Goal: Book appointment/travel/reservation

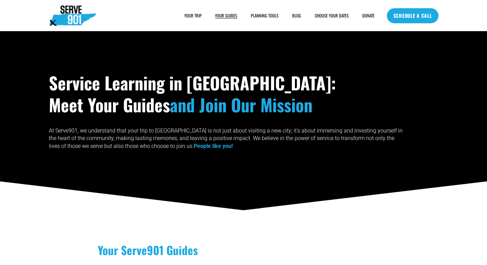
click at [426, 19] on link "SCHEDULE A CALL" at bounding box center [413, 15] width 52 height 15
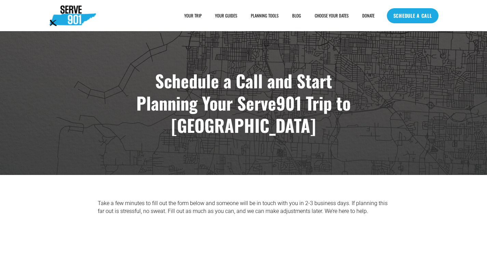
click at [389, 10] on link "SCHEDULE A CALL" at bounding box center [413, 15] width 52 height 15
click at [430, 21] on link "SCHEDULE A CALL" at bounding box center [413, 15] width 52 height 15
click at [433, 13] on link "SCHEDULE A CALL" at bounding box center [413, 15] width 52 height 15
